Goal: Task Accomplishment & Management: Manage account settings

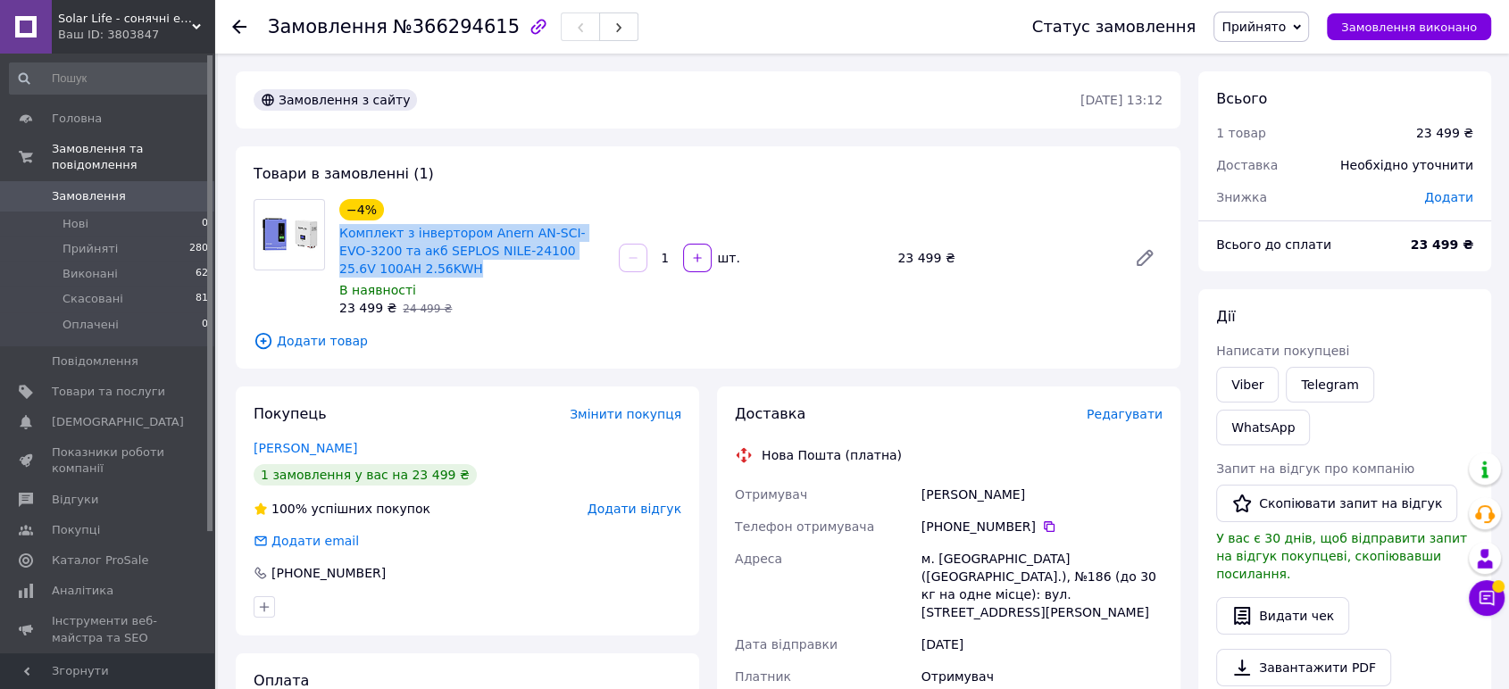
drag, startPoint x: 396, startPoint y: 270, endPoint x: 336, endPoint y: 235, distance: 69.2
click at [336, 235] on div "−4% Комплект з інвертором Anern AN-SCI-EVO-3200 та акб SEPLOS NILE-24100 25.6V …" at bounding box center [472, 258] width 280 height 125
copy link "Комплект з інвертором Anern AN-SCI-EVO-3200 та акб SEPLOS NILE-24100 25.6V 100A…"
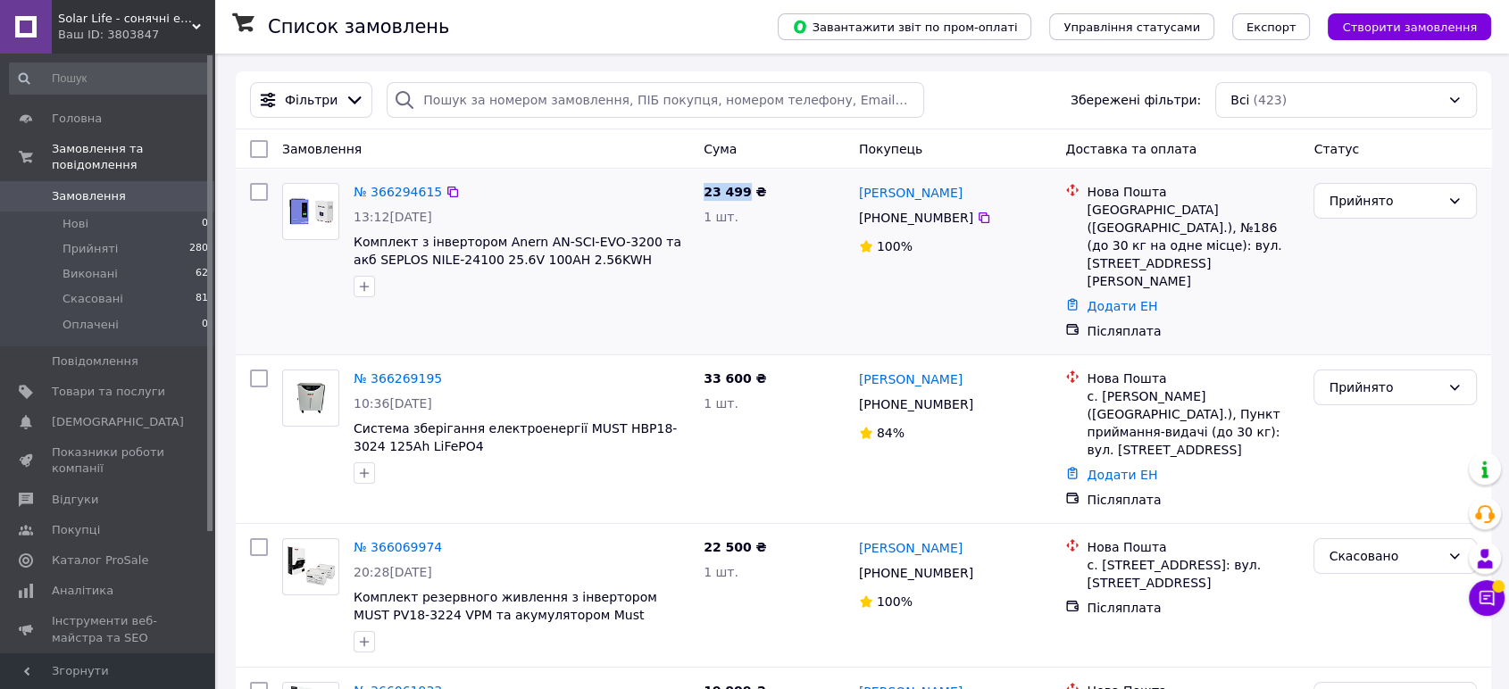
drag, startPoint x: 697, startPoint y: 190, endPoint x: 744, endPoint y: 198, distance: 48.0
click at [744, 198] on div "23 499 ₴ 1 шт." at bounding box center [774, 261] width 155 height 171
copy span "23 499"
